Goal: Entertainment & Leisure: Consume media (video, audio)

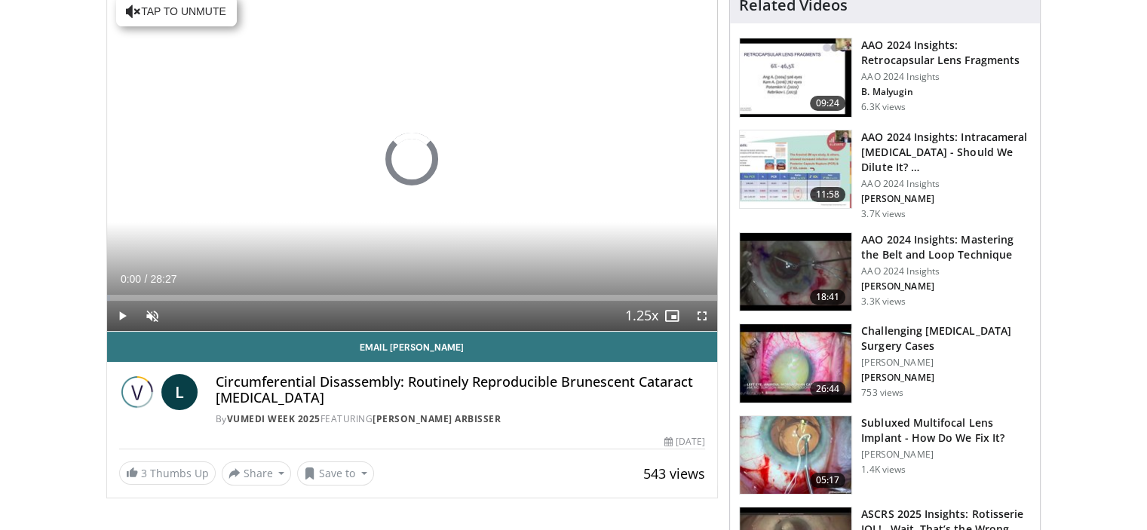
scroll to position [167, 0]
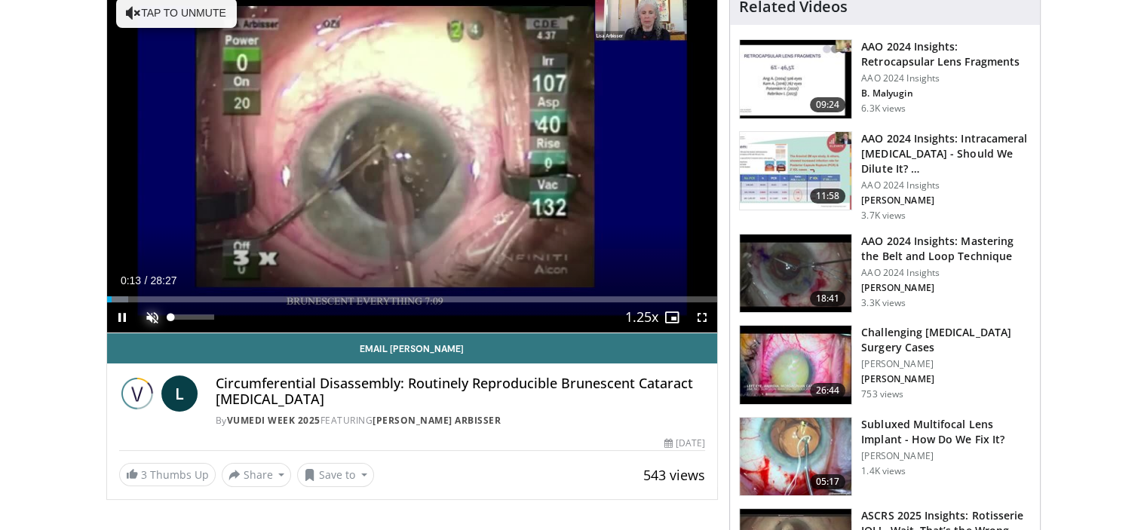
click at [151, 315] on span "Video Player" at bounding box center [152, 318] width 30 height 30
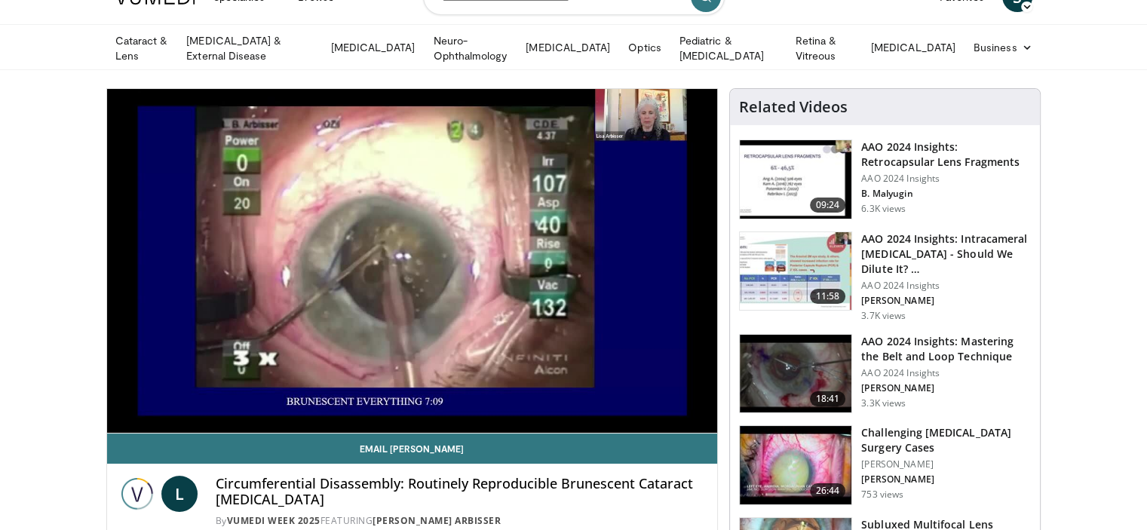
scroll to position [67, 0]
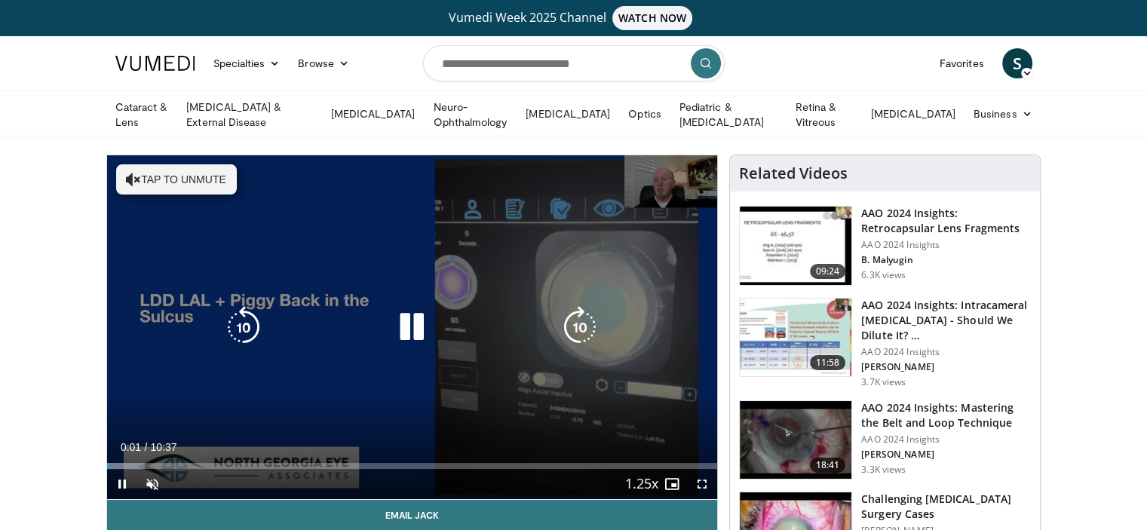
click at [186, 173] on button "Tap to unmute" at bounding box center [176, 179] width 121 height 30
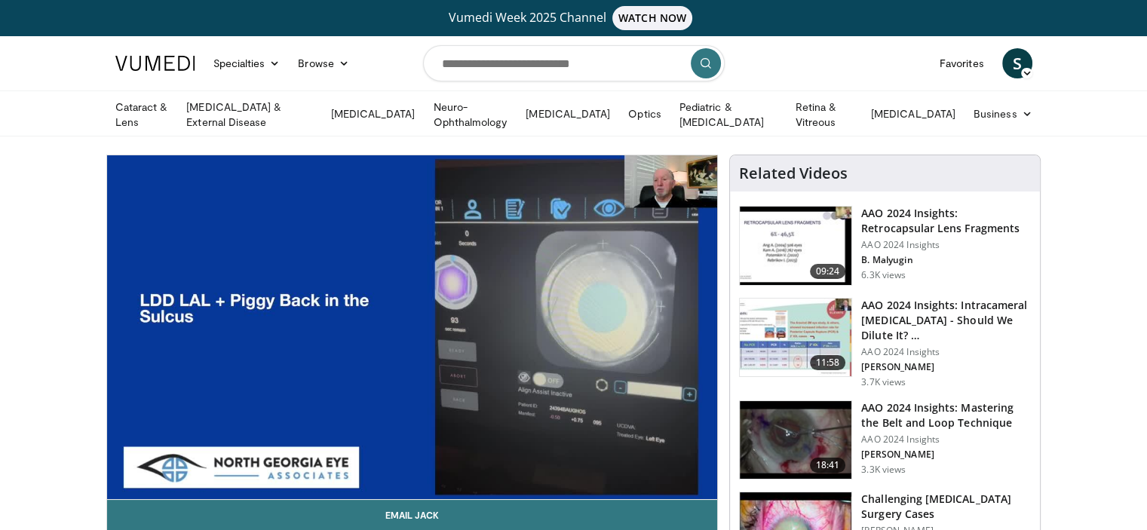
click at [201, 198] on div "10 seconds Tap to unmute" at bounding box center [412, 327] width 611 height 344
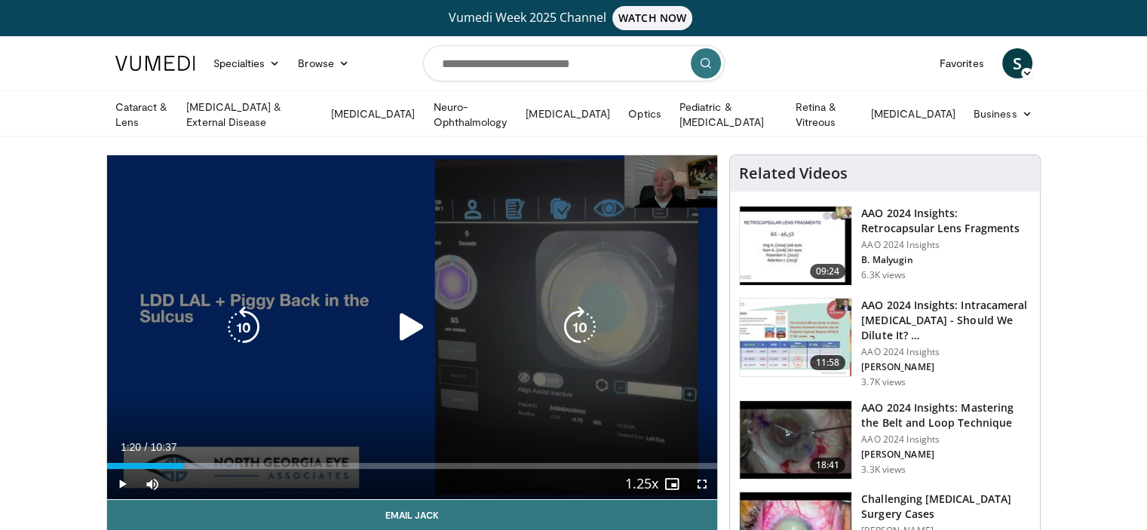
click at [201, 198] on div "10 seconds Tap to unmute" at bounding box center [412, 327] width 611 height 344
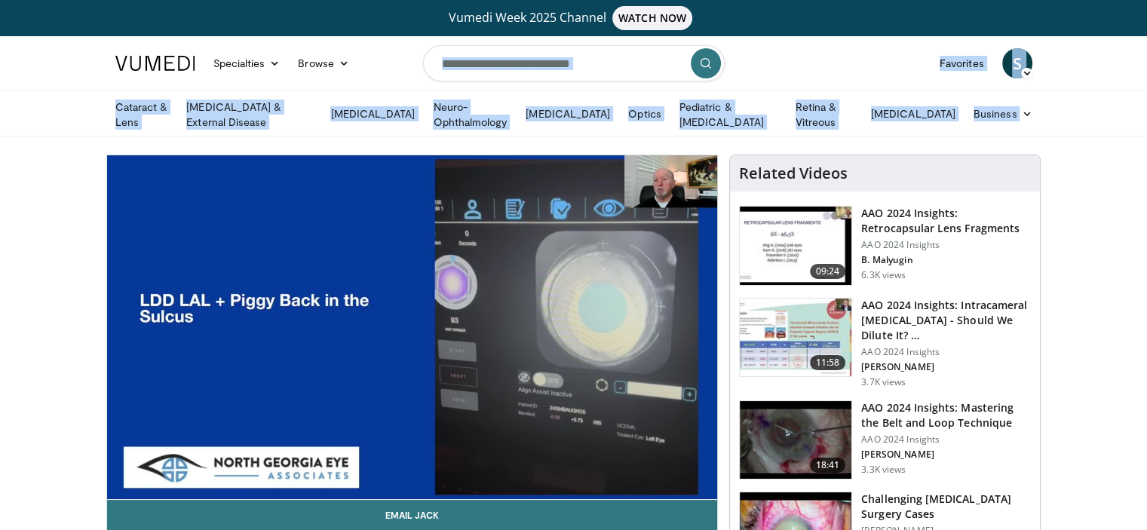
drag, startPoint x: 407, startPoint y: 267, endPoint x: 468, endPoint y: 57, distance: 219.0
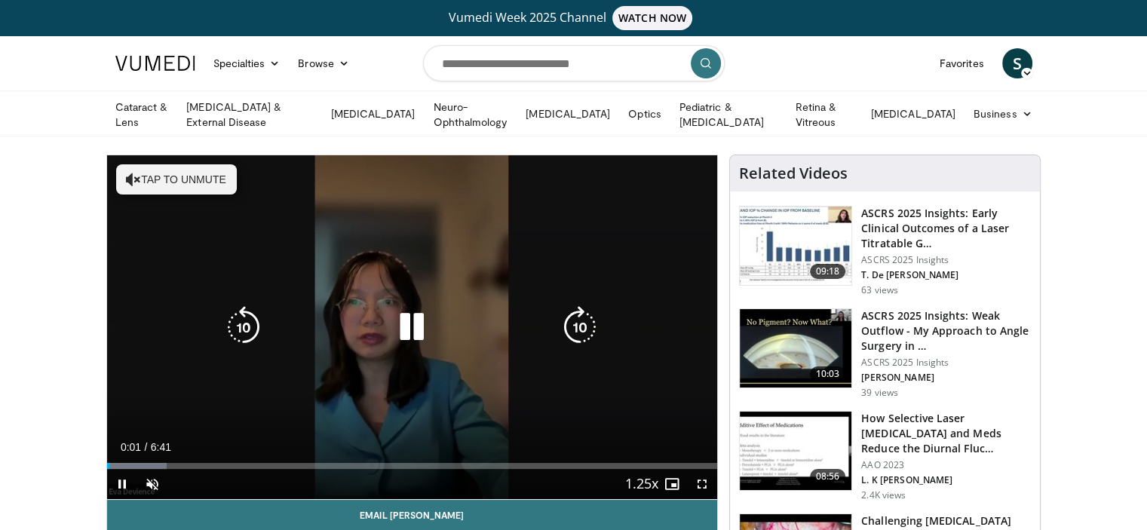
click at [155, 177] on button "Tap to unmute" at bounding box center [176, 179] width 121 height 30
